Goal: Information Seeking & Learning: Learn about a topic

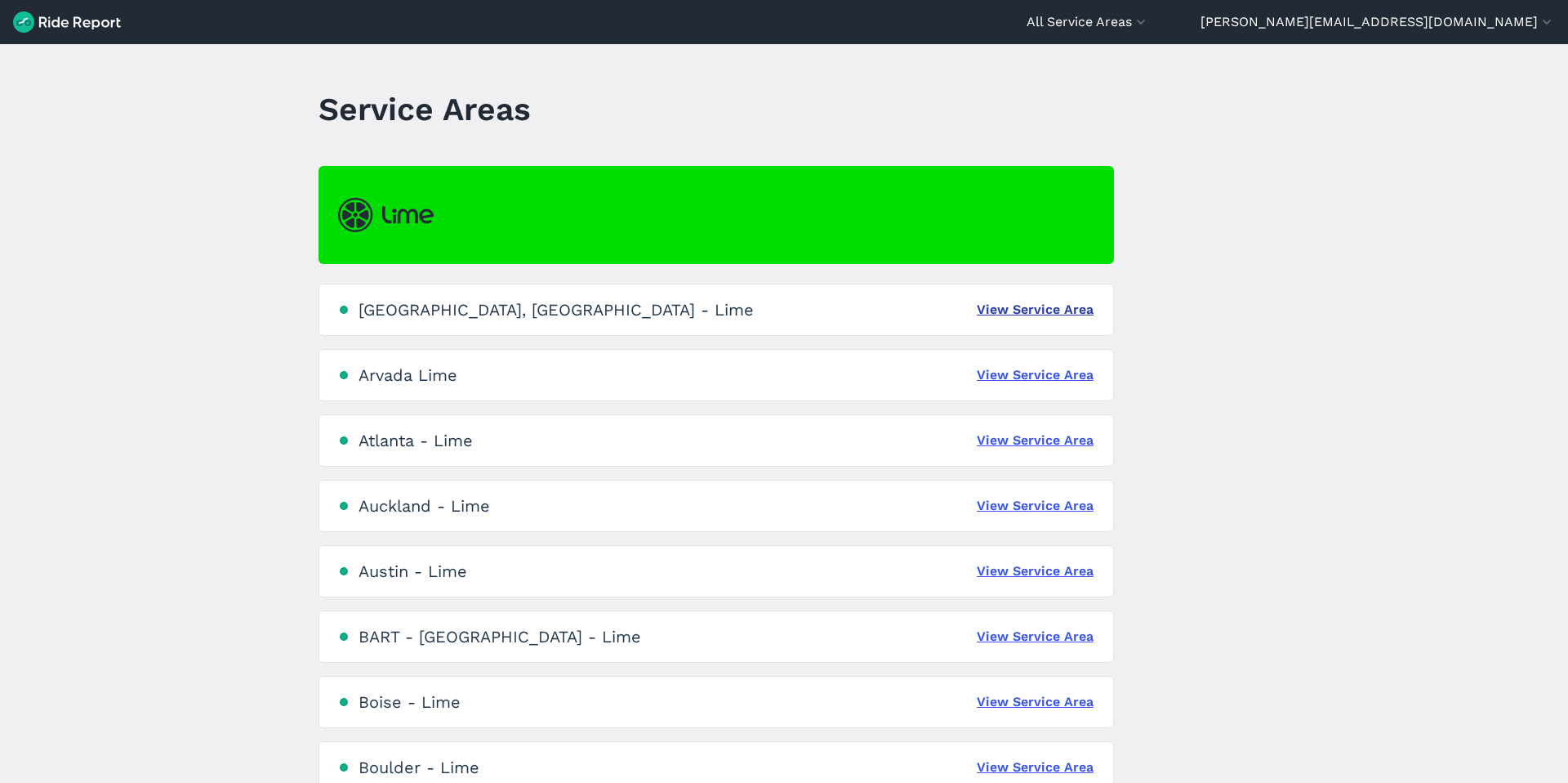
click at [1056, 314] on link "View Service Area" at bounding box center [1035, 309] width 117 height 20
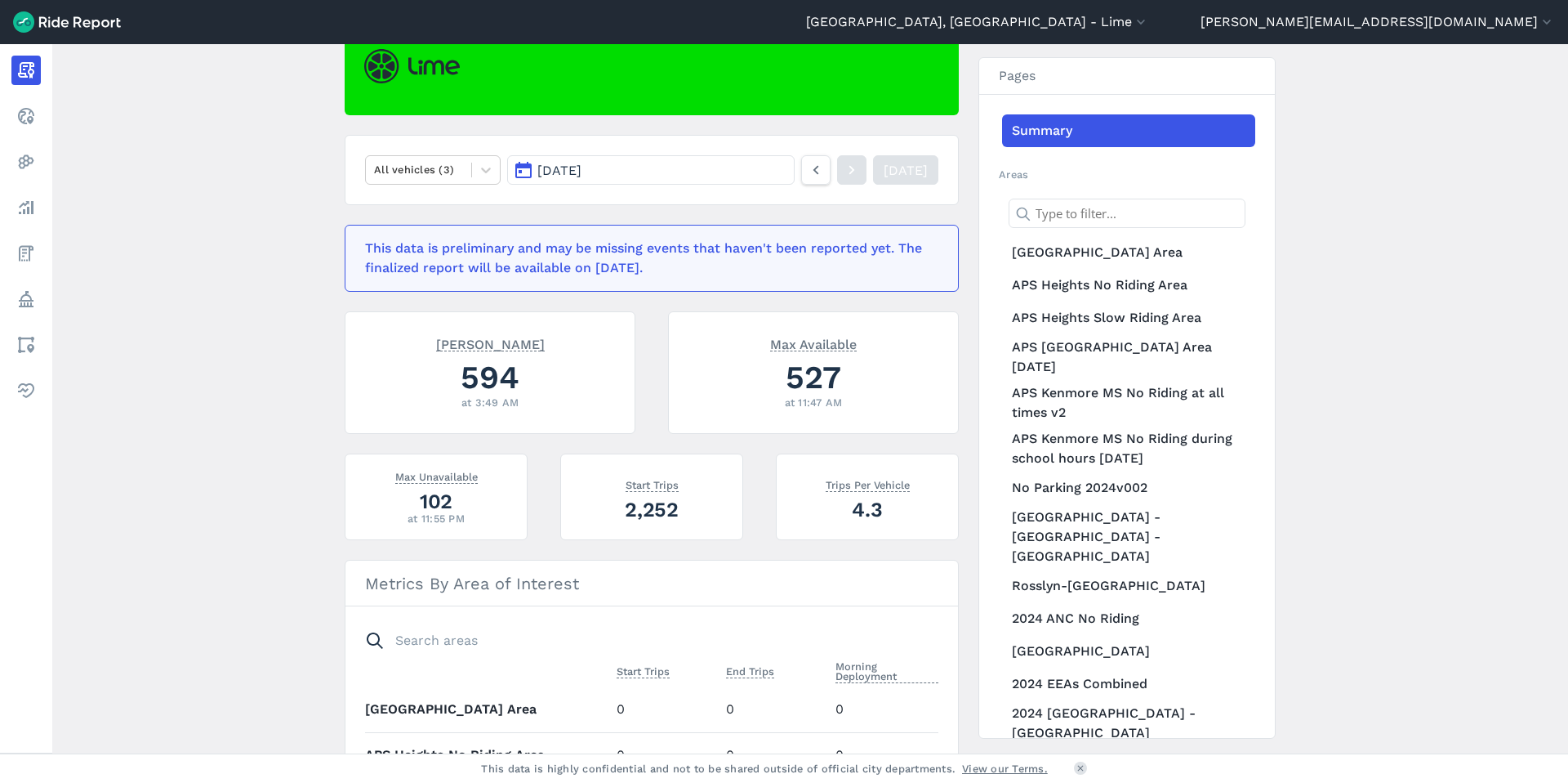
scroll to position [170, 0]
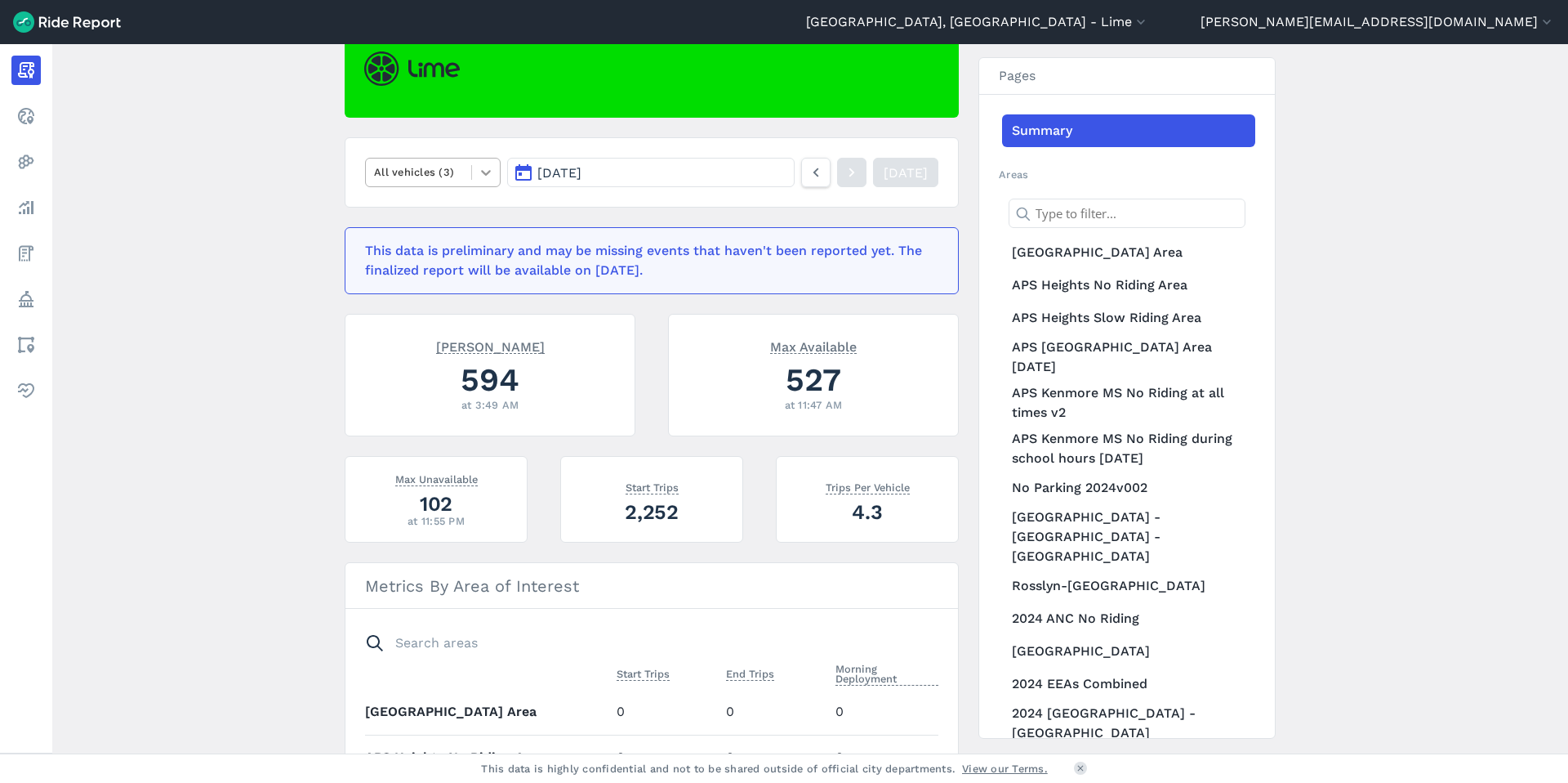
click at [475, 161] on div at bounding box center [485, 172] width 28 height 28
click at [424, 221] on div "E-Bikes" at bounding box center [433, 211] width 135 height 29
click at [430, 181] on div at bounding box center [418, 172] width 89 height 19
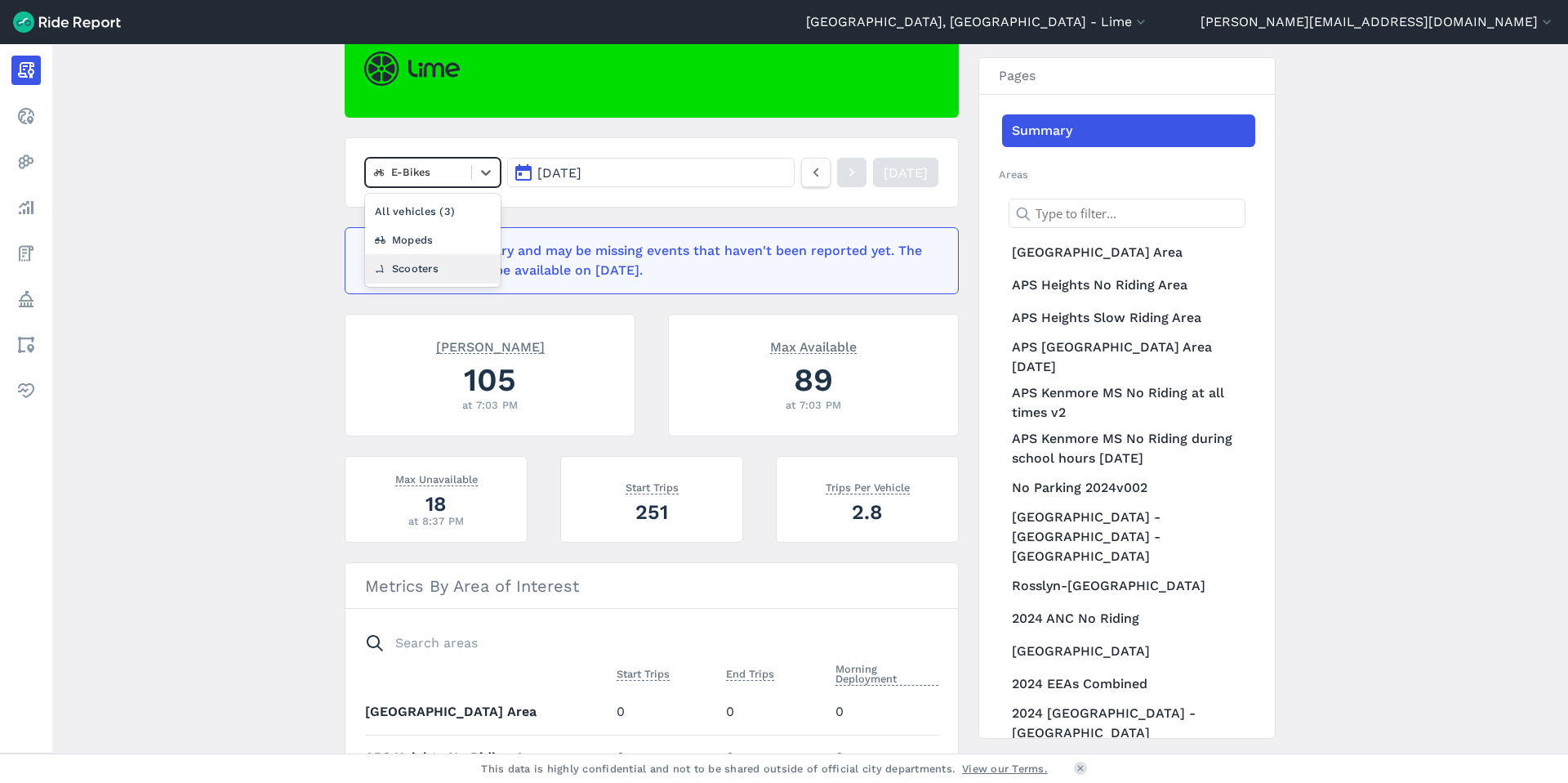
click at [422, 263] on div "Scooters" at bounding box center [433, 268] width 135 height 29
click at [447, 189] on nav "option Scooters, selected. Select is focused ,type to refine list, press Down t…" at bounding box center [652, 172] width 614 height 70
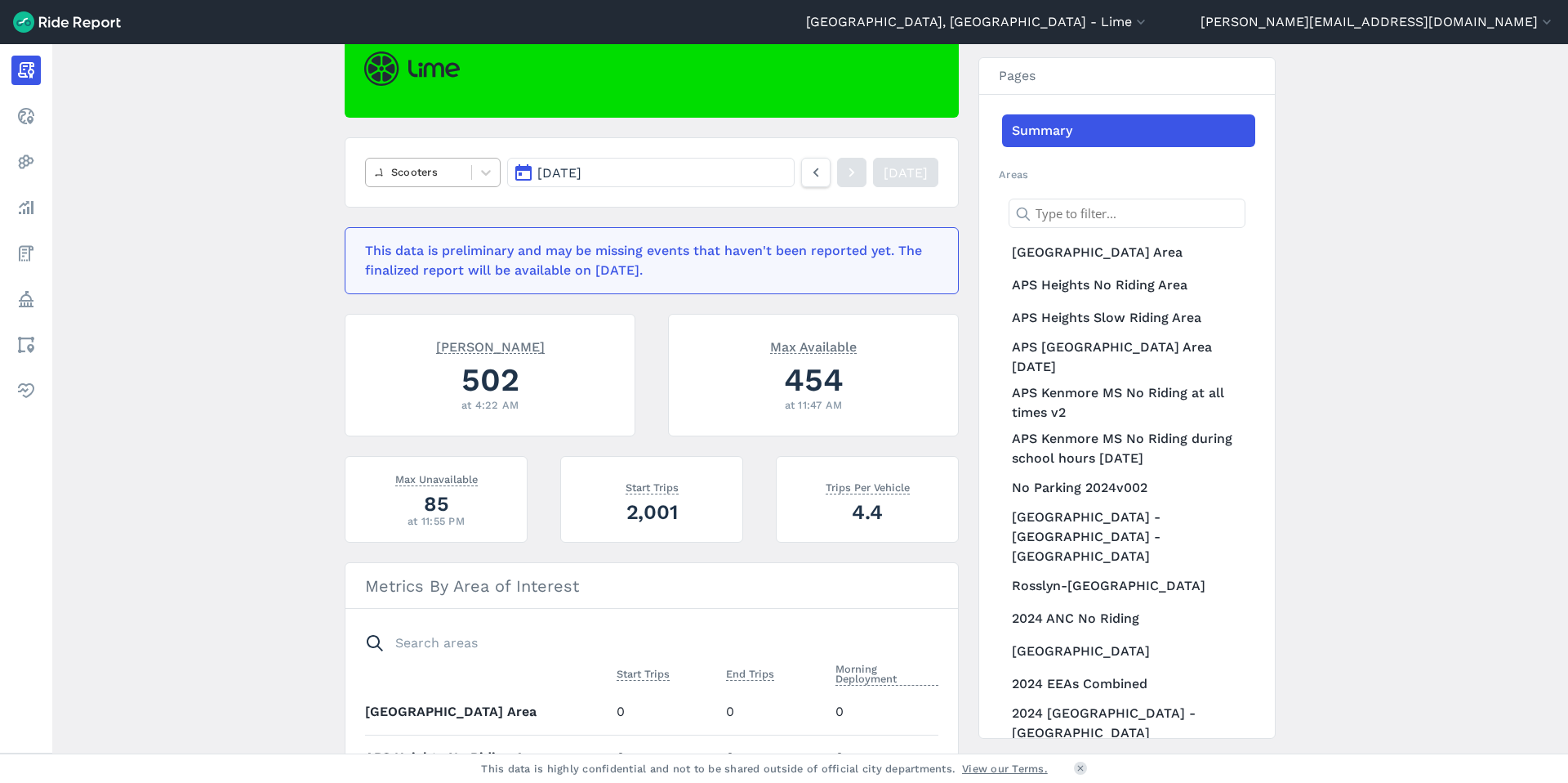
click at [449, 179] on div at bounding box center [418, 172] width 89 height 19
click at [446, 237] on div "E-Bikes" at bounding box center [433, 240] width 135 height 29
click at [453, 169] on div at bounding box center [418, 172] width 89 height 19
click at [439, 231] on div "Mopeds" at bounding box center [433, 240] width 135 height 29
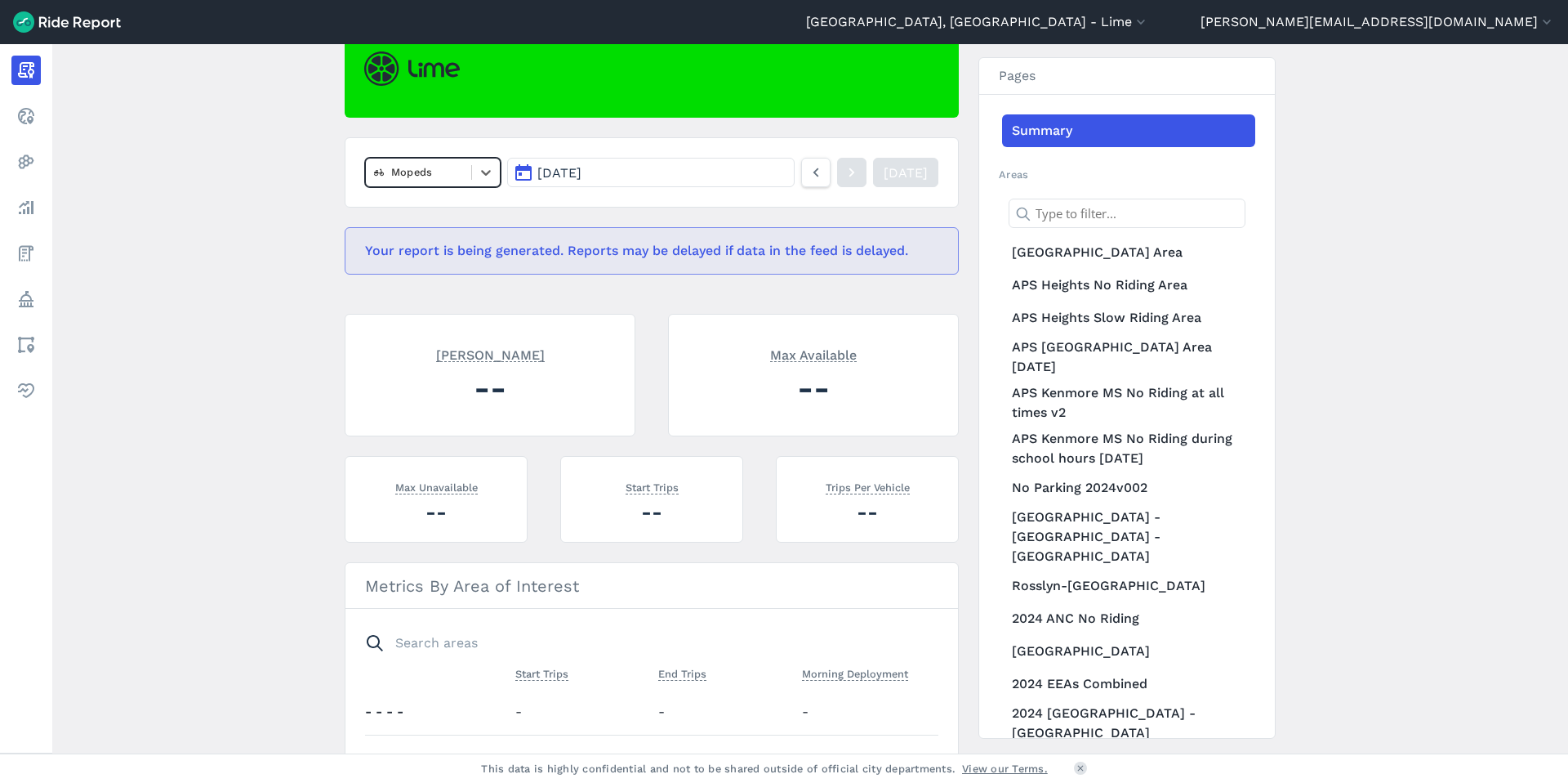
click at [444, 173] on div at bounding box center [418, 172] width 89 height 19
click at [444, 211] on div "All vehicles (3)" at bounding box center [433, 211] width 135 height 29
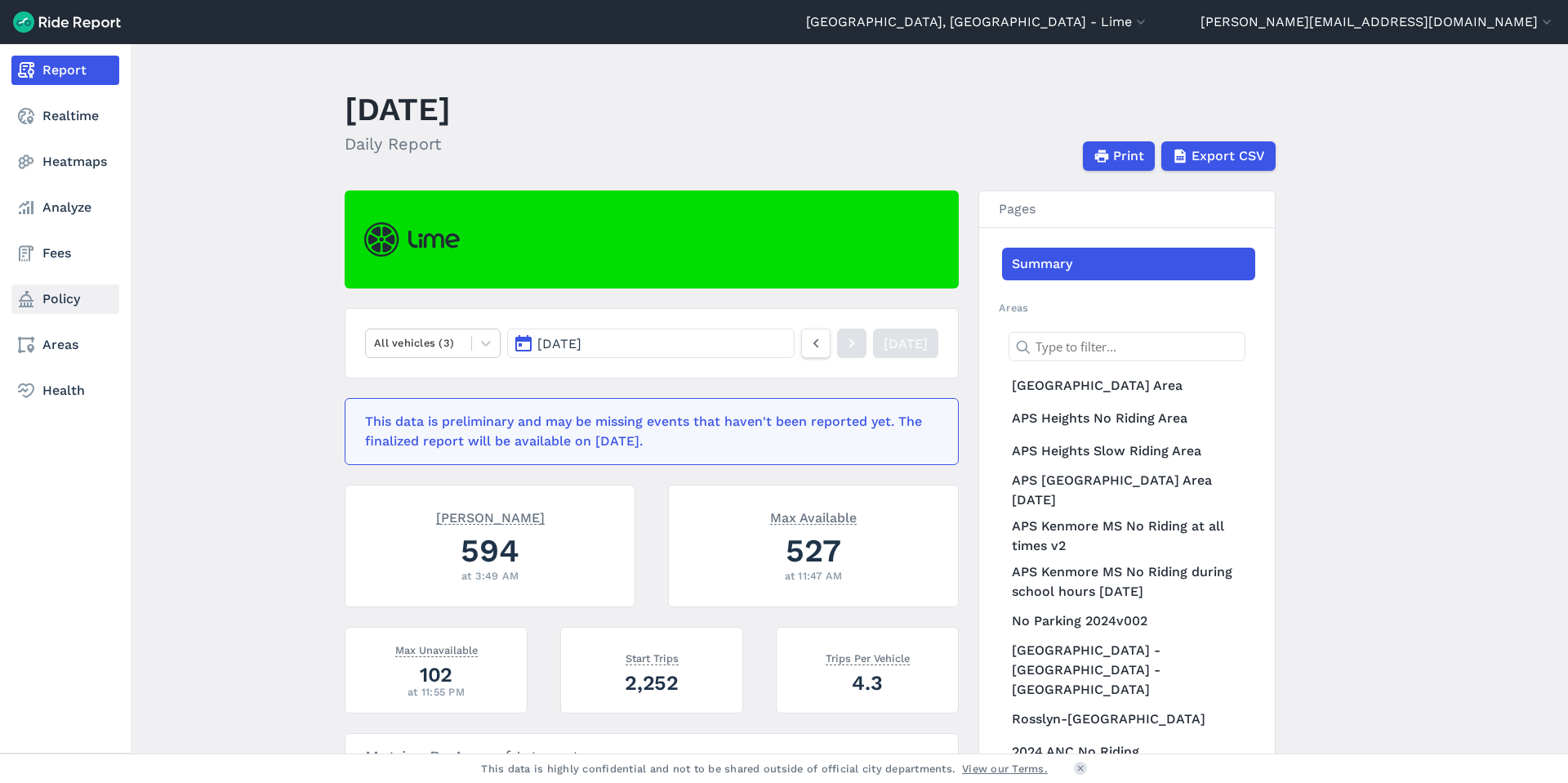
click at [46, 298] on link "Policy" at bounding box center [65, 299] width 108 height 30
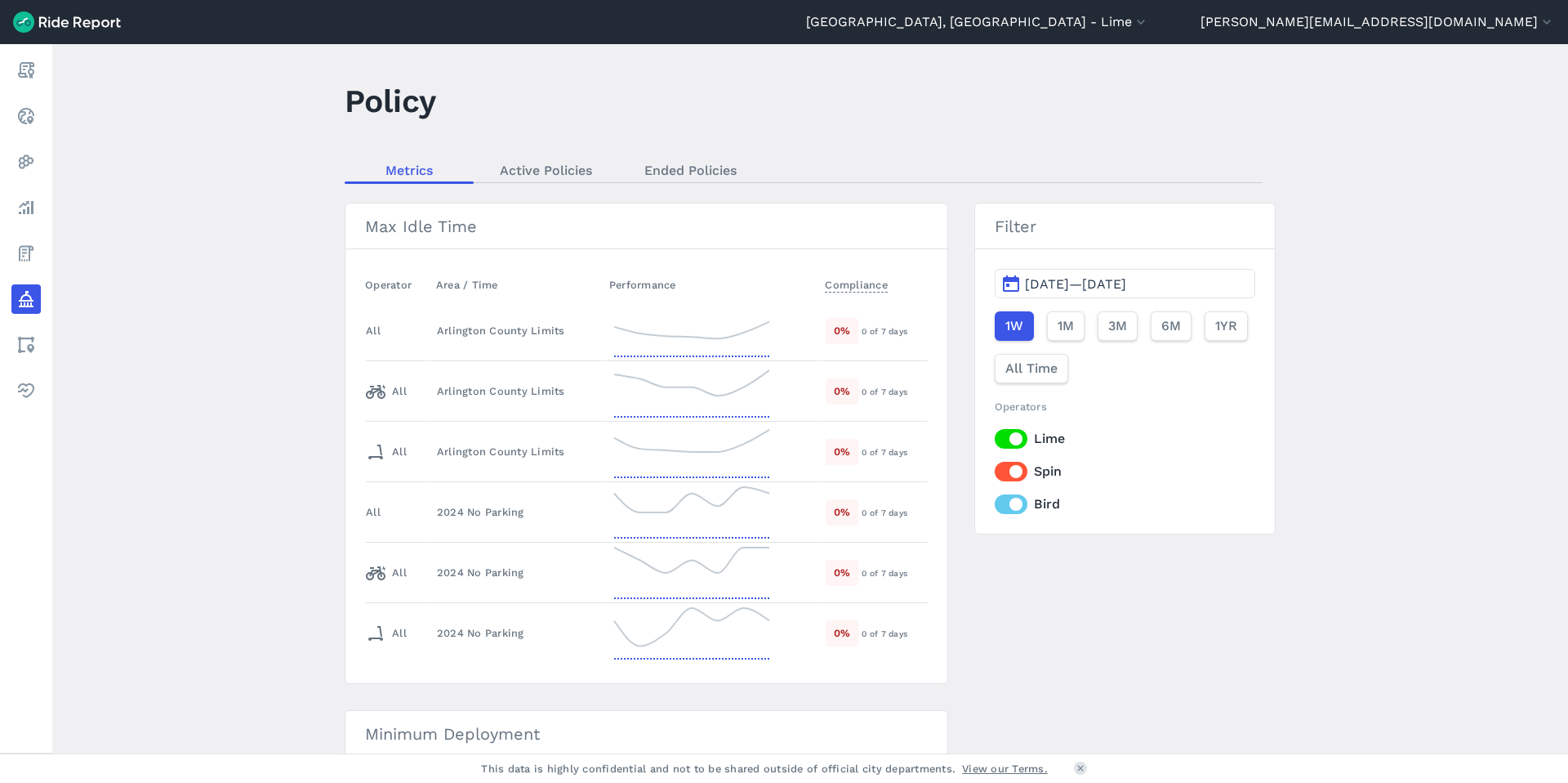
scroll to position [10, 0]
click at [1014, 470] on label "Spin" at bounding box center [1125, 469] width 261 height 20
click at [995, 470] on input "Spin" at bounding box center [995, 465] width 0 height 10
click at [1018, 502] on label "Bird" at bounding box center [1125, 502] width 261 height 20
click at [995, 502] on input "Bird" at bounding box center [995, 498] width 0 height 10
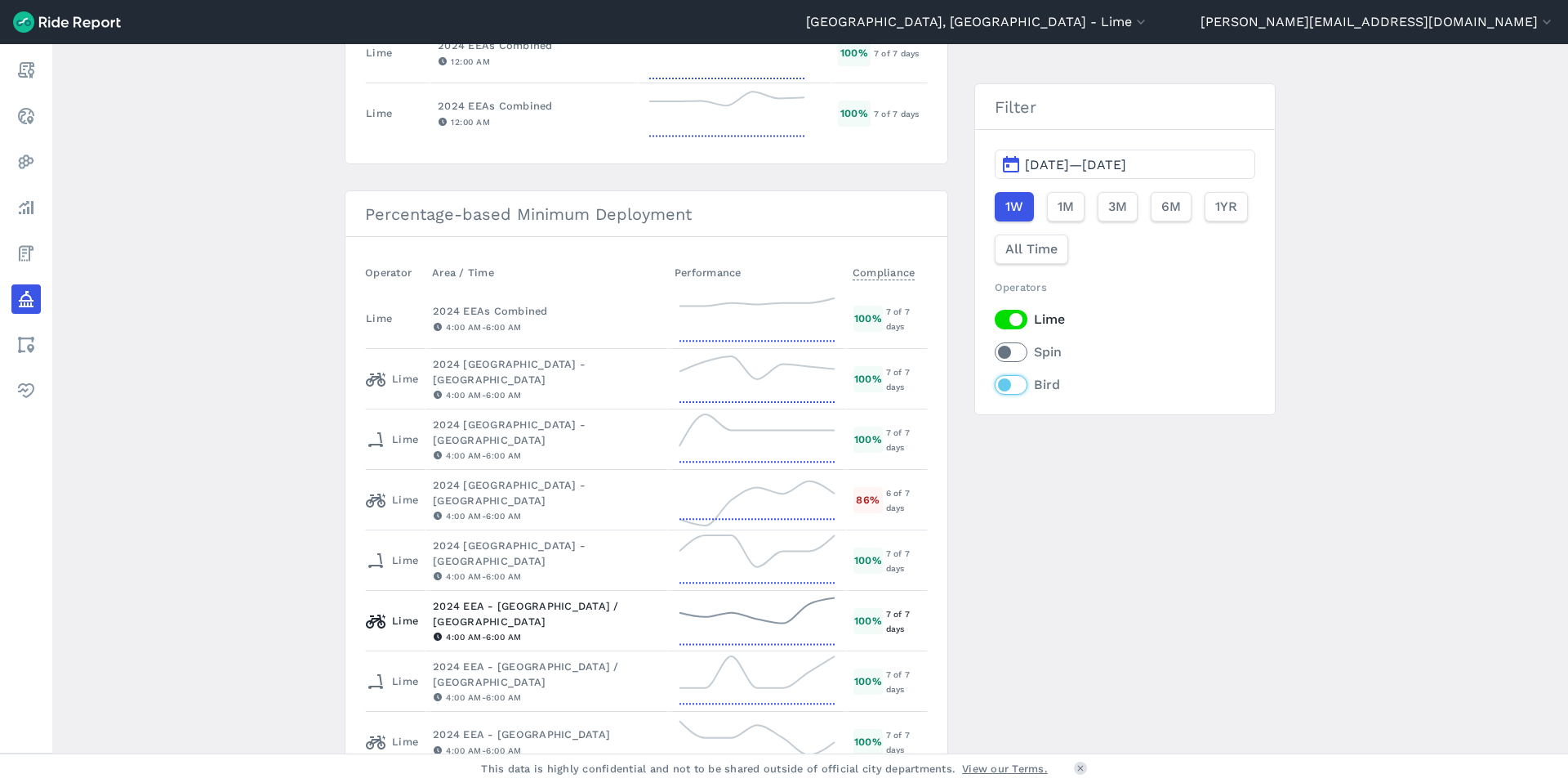
scroll to position [978, 0]
click at [1063, 215] on span "1M" at bounding box center [1065, 206] width 16 height 20
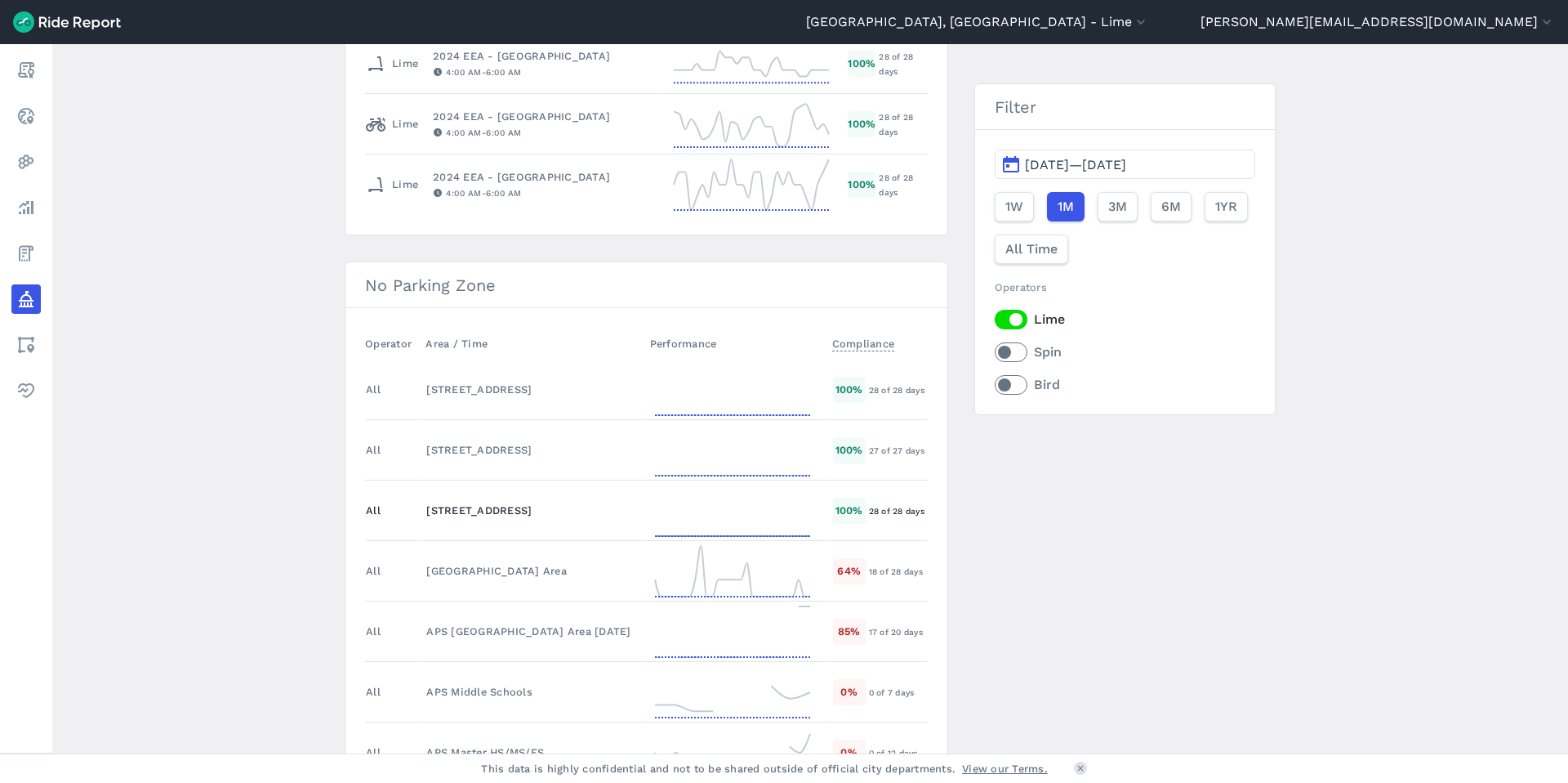
scroll to position [2323, 0]
click at [754, 384] on icon at bounding box center [732, 383] width 164 height 59
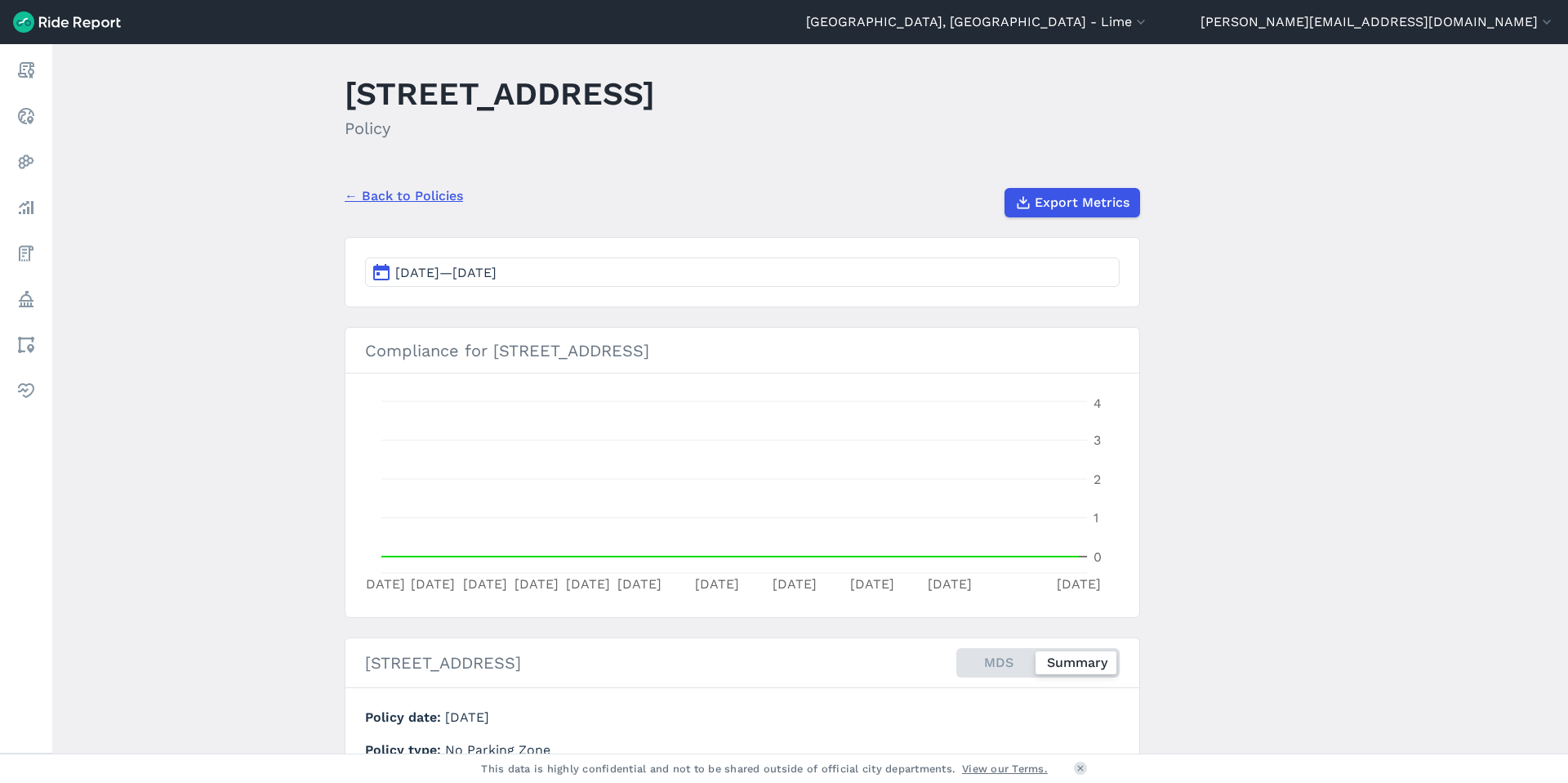
scroll to position [10, 0]
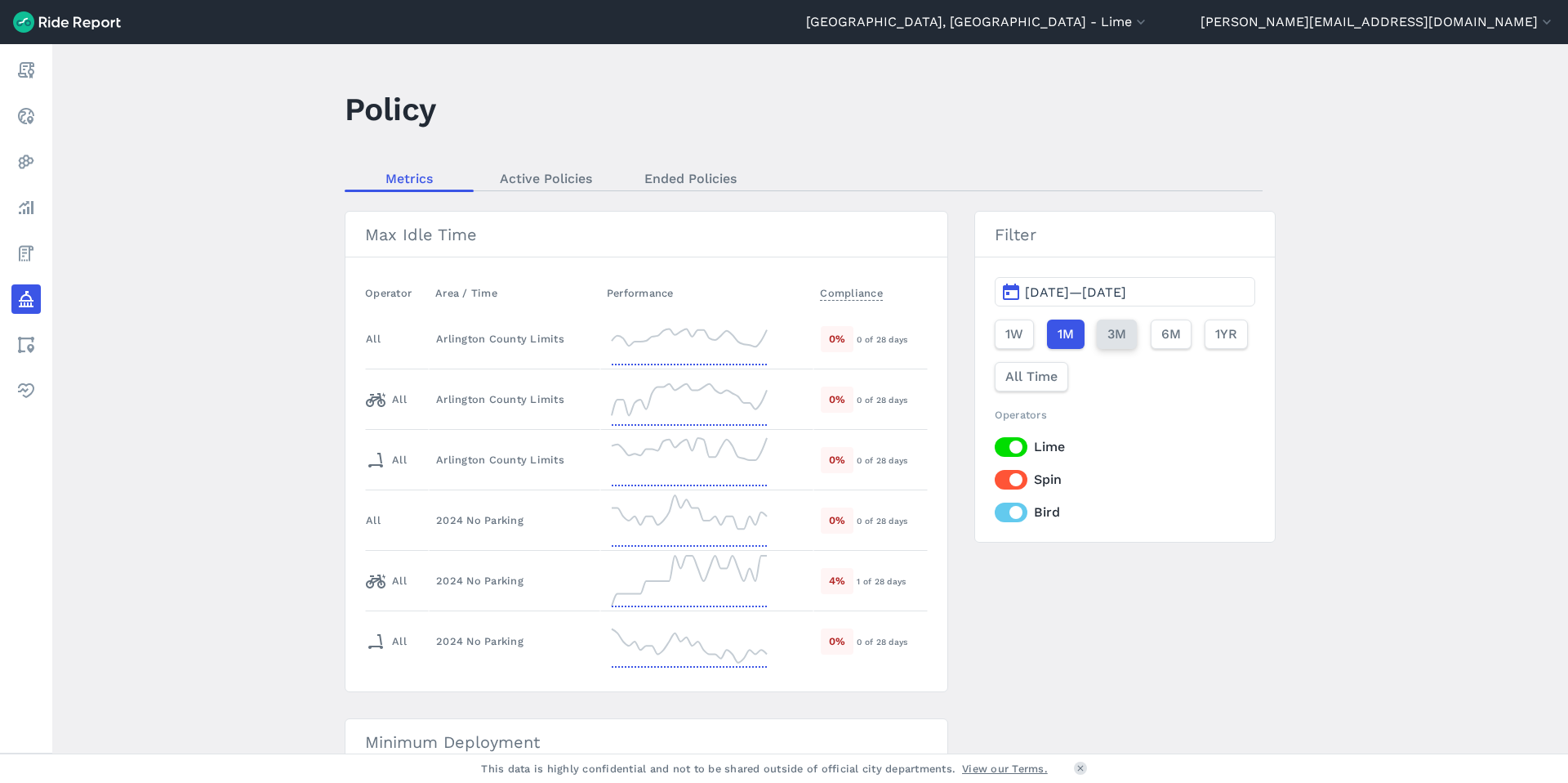
click at [1116, 330] on span "3M" at bounding box center [1117, 334] width 19 height 20
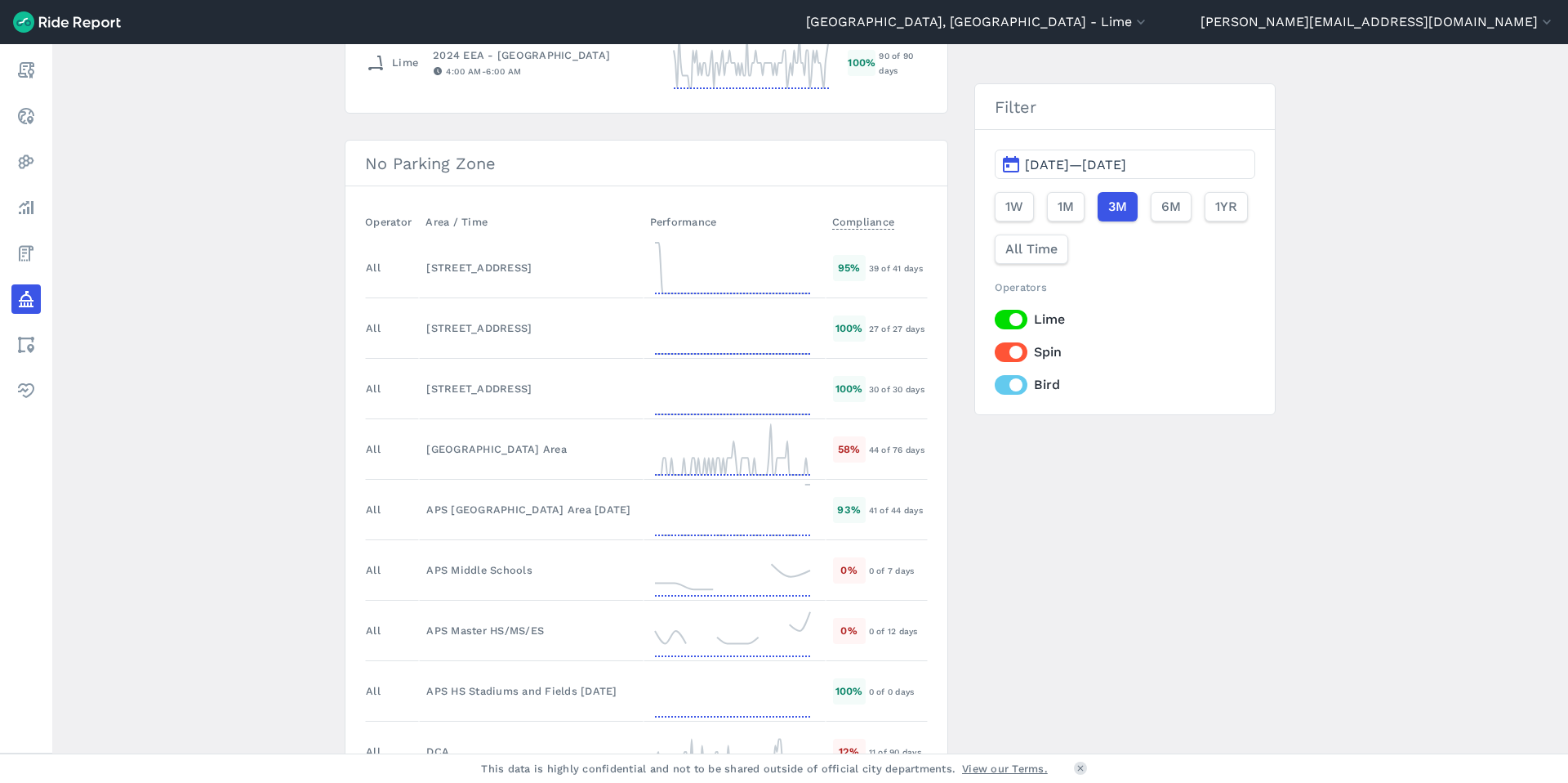
scroll to position [2569, 0]
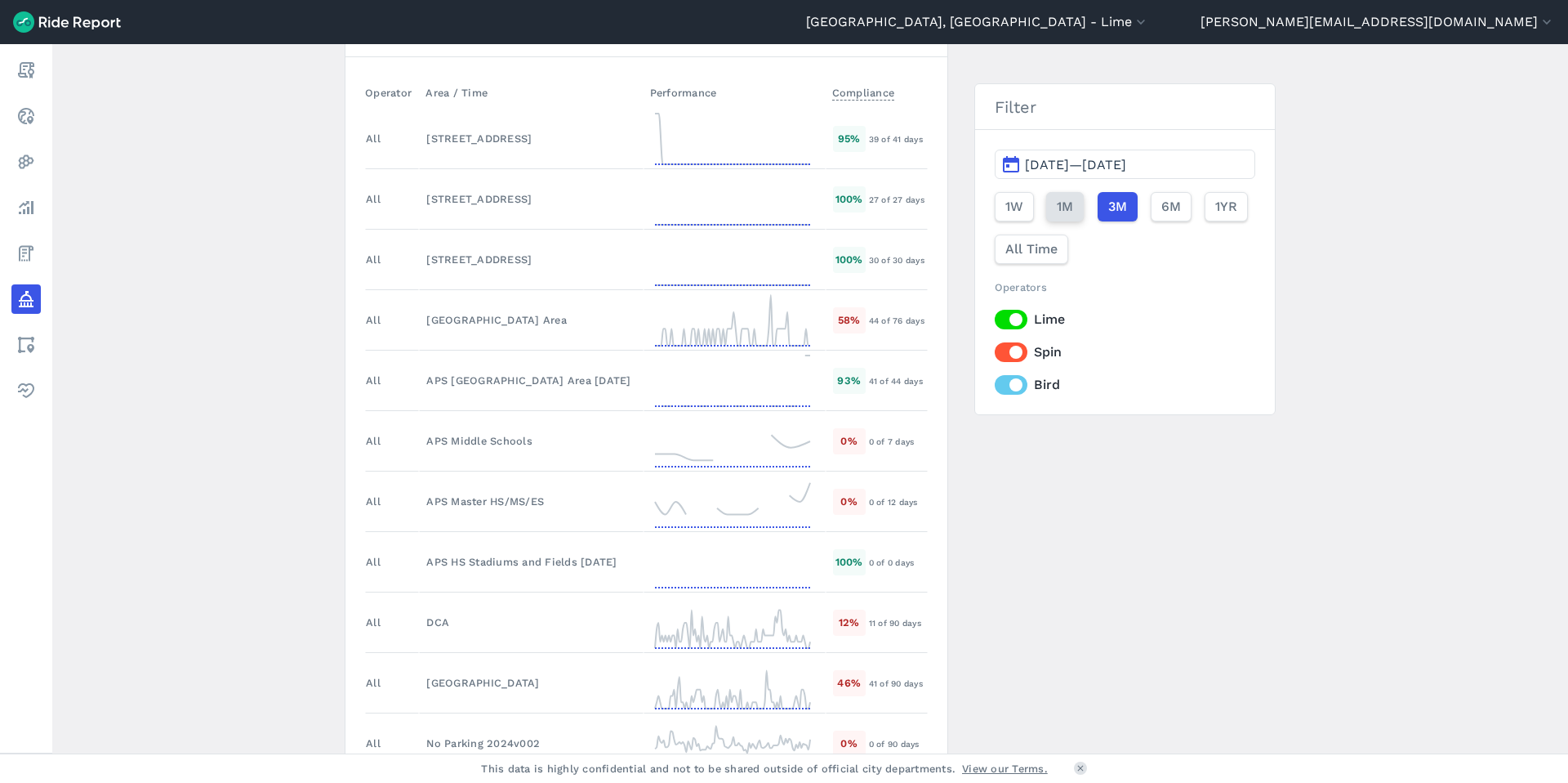
click at [1064, 208] on span "1M" at bounding box center [1065, 206] width 16 height 20
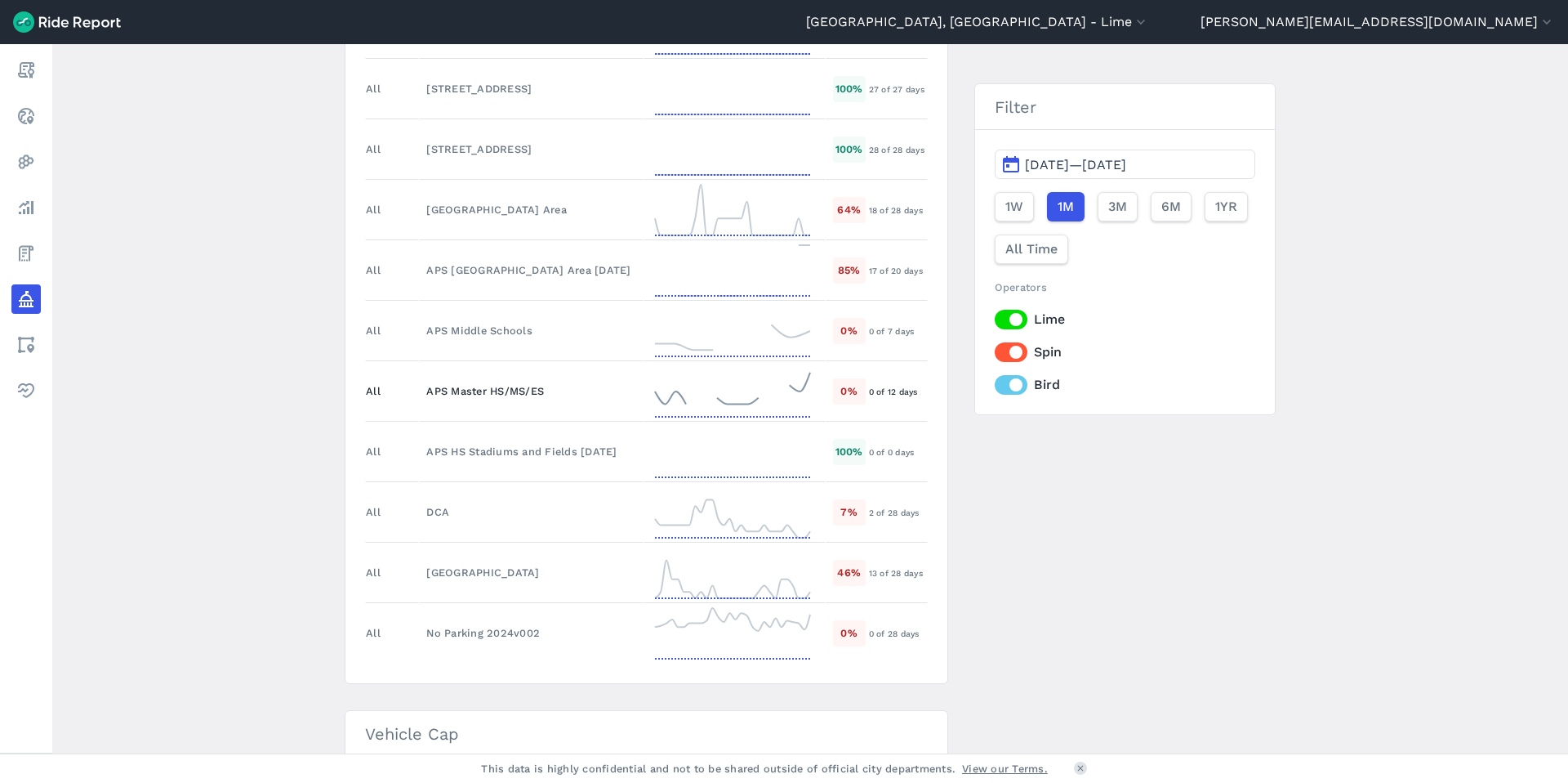
scroll to position [2681, 0]
click at [788, 499] on icon at bounding box center [732, 510] width 164 height 59
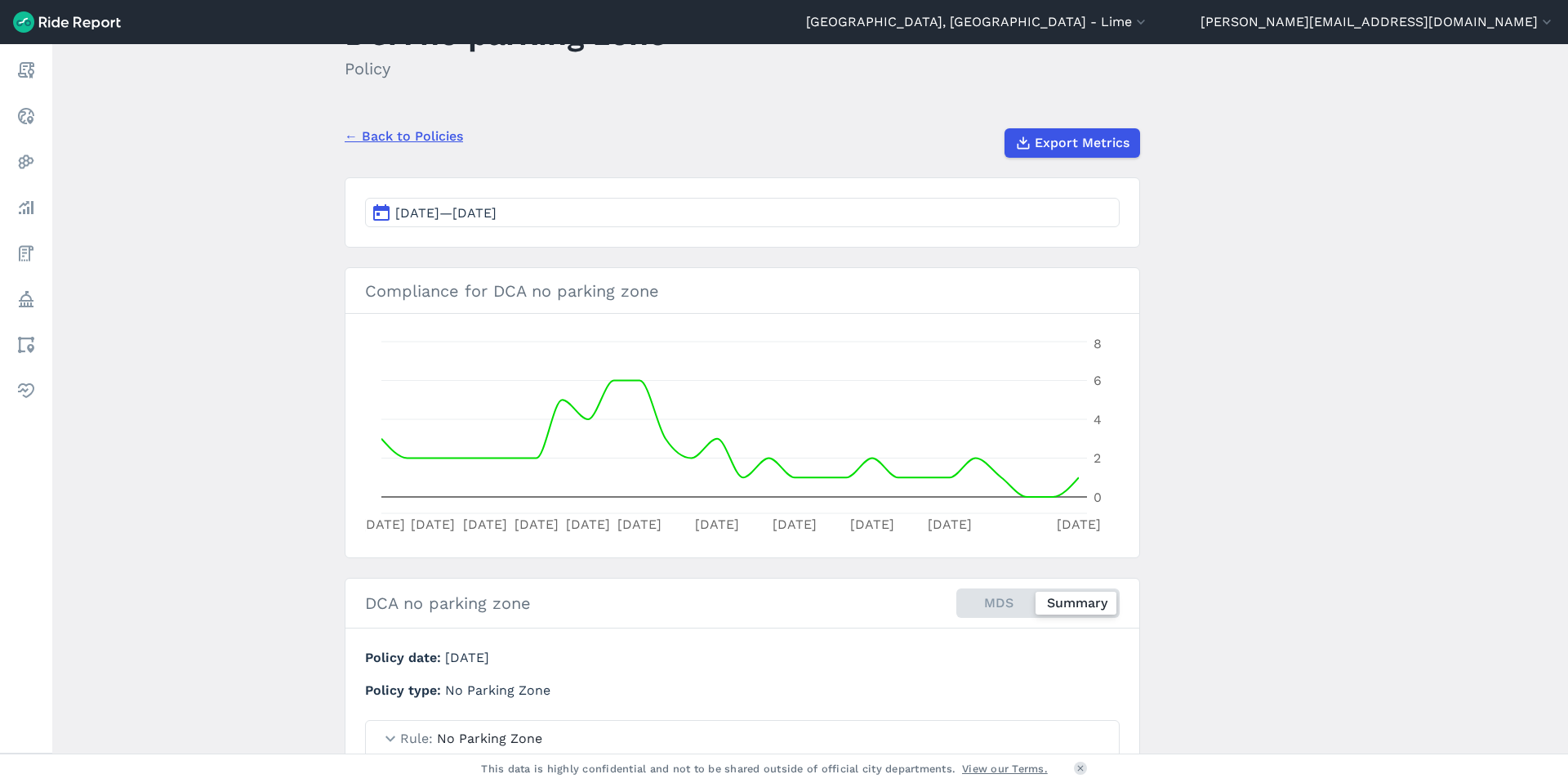
scroll to position [93, 0]
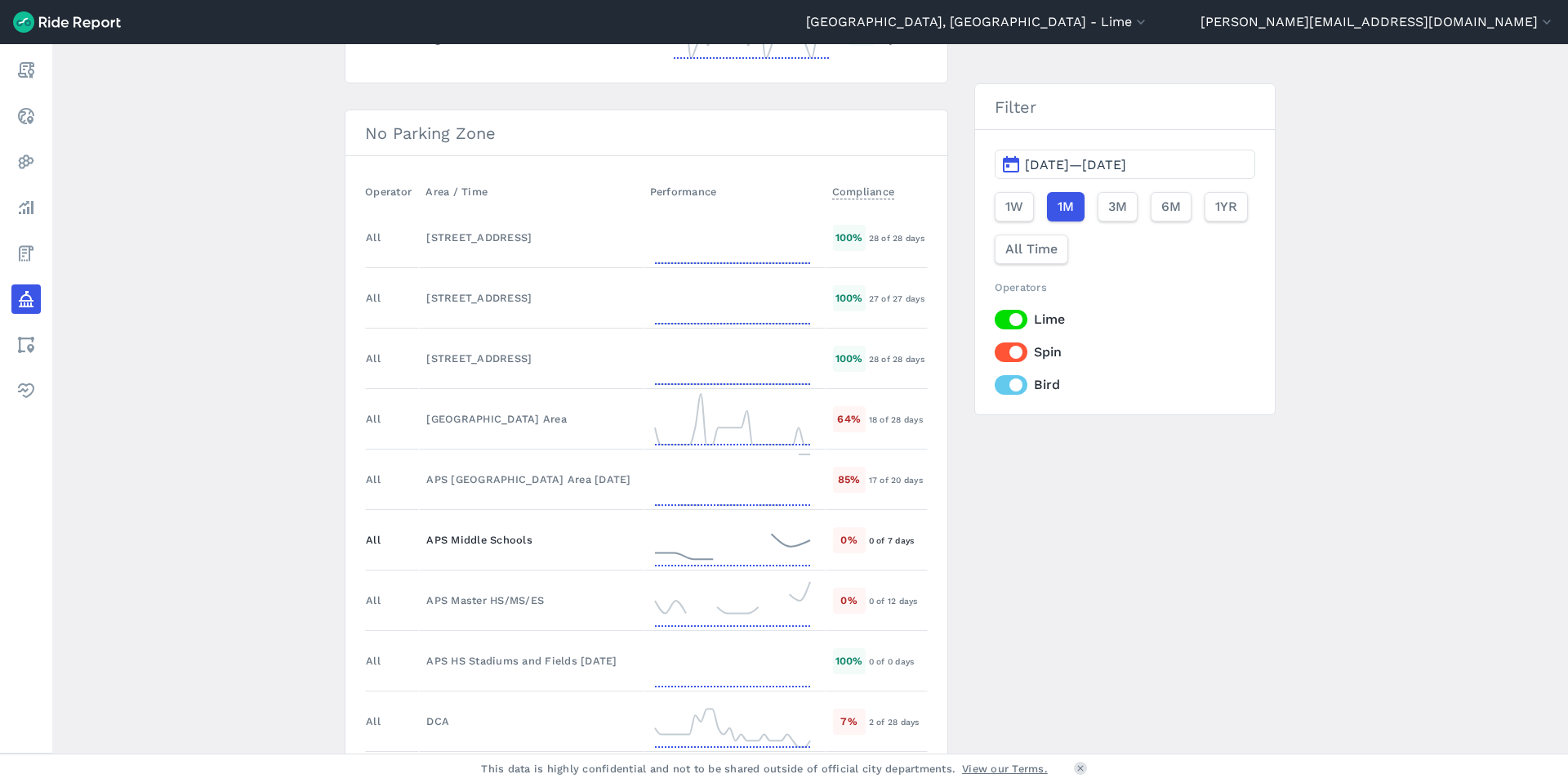
scroll to position [2538, 0]
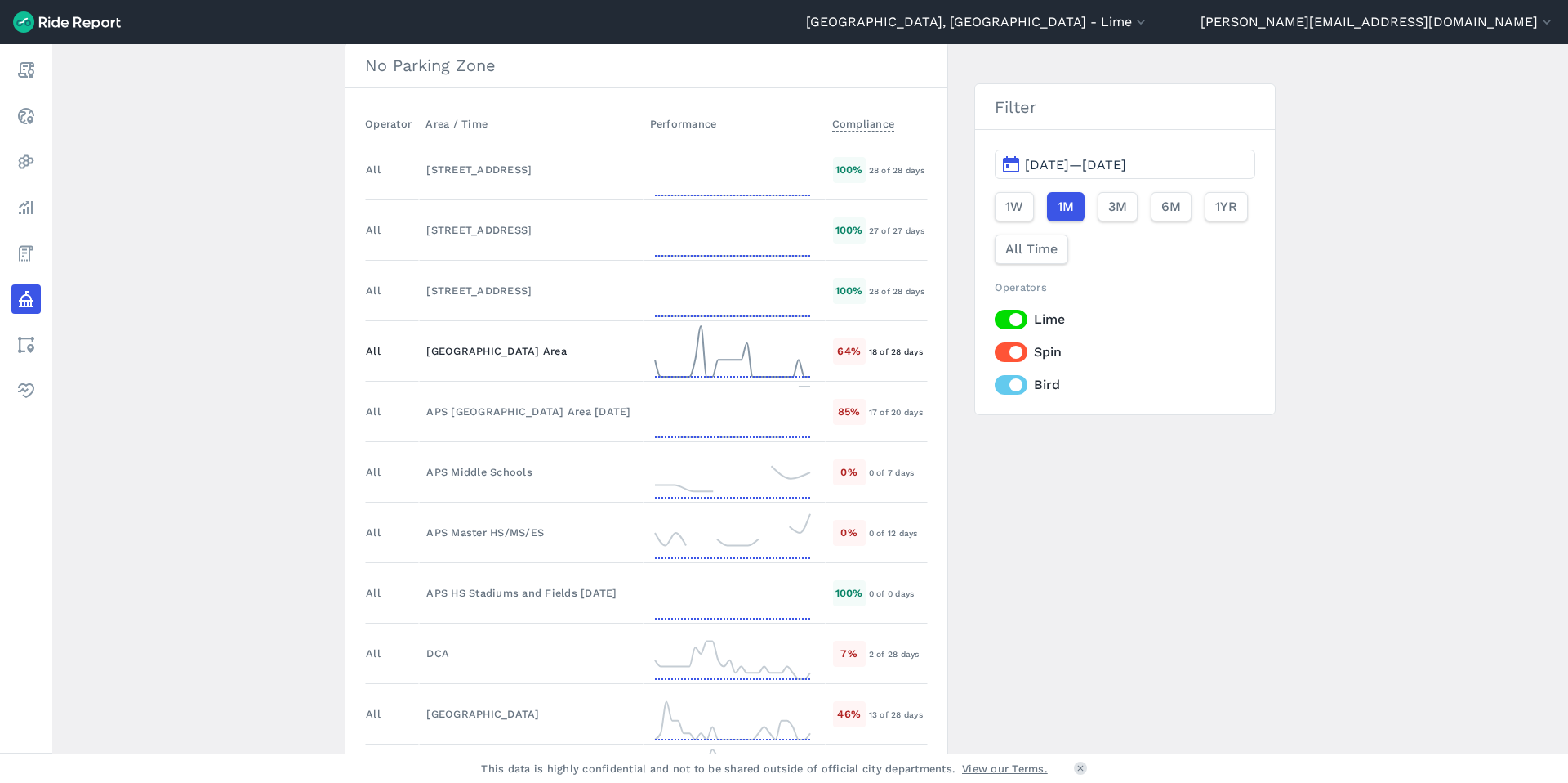
click at [761, 337] on icon at bounding box center [732, 351] width 164 height 59
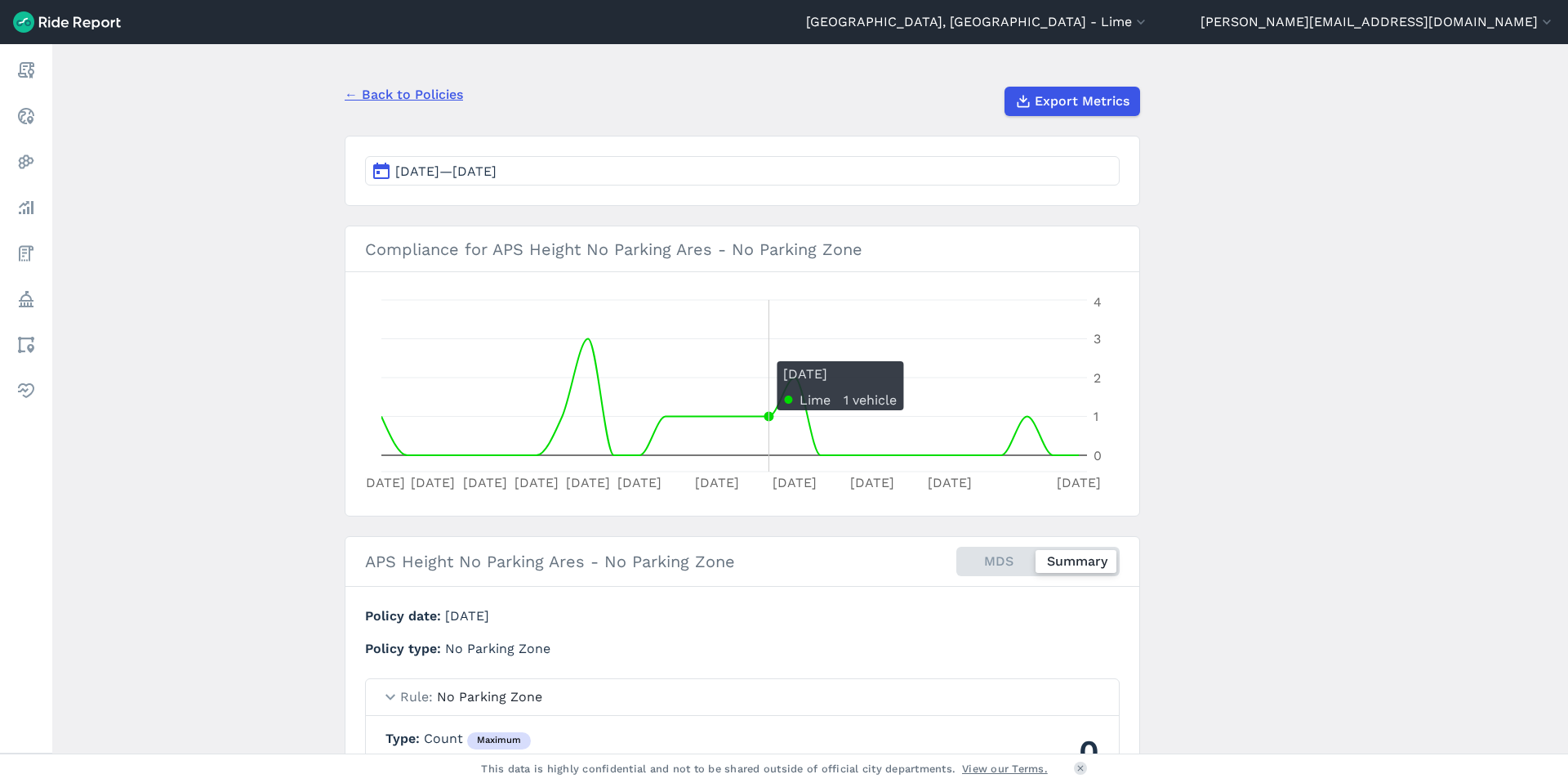
scroll to position [116, 0]
